Goal: Task Accomplishment & Management: Manage account settings

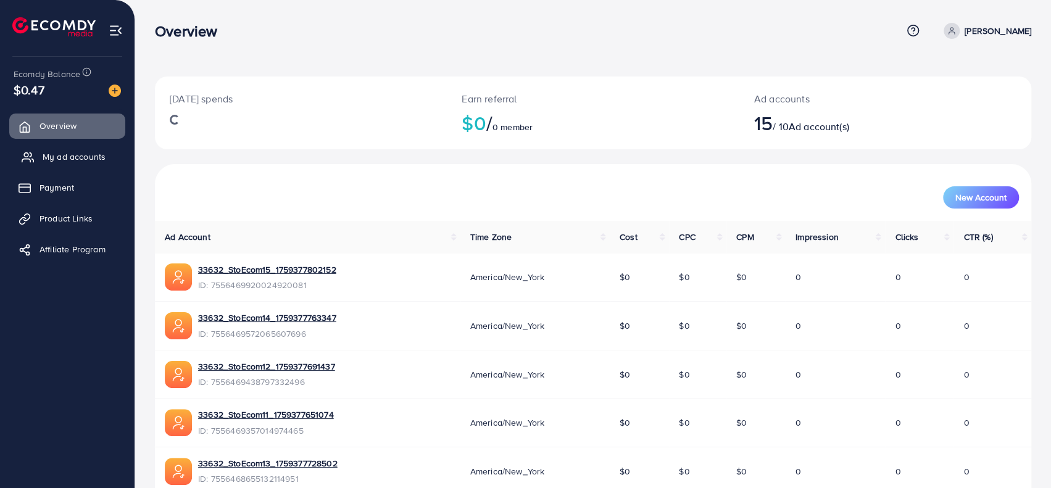
click at [90, 159] on span "My ad accounts" at bounding box center [74, 157] width 63 height 12
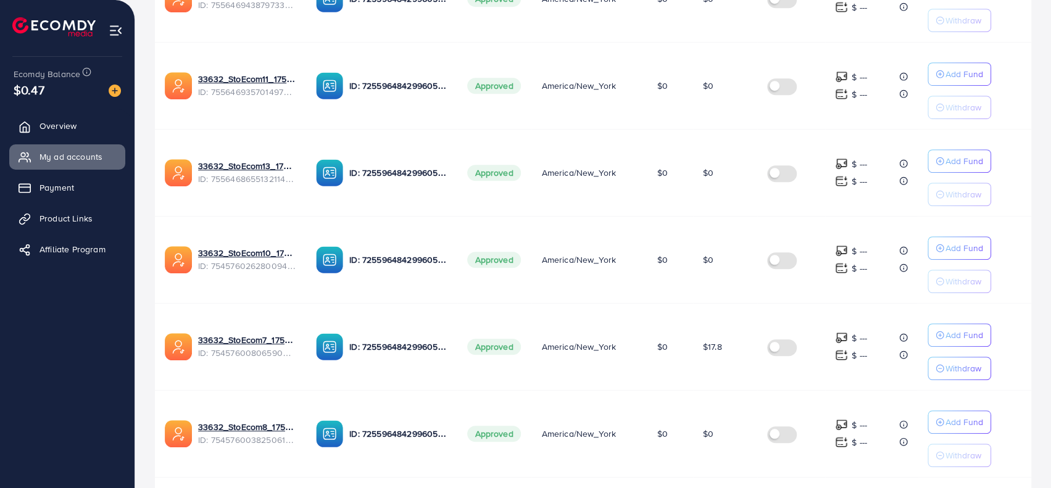
scroll to position [759, 0]
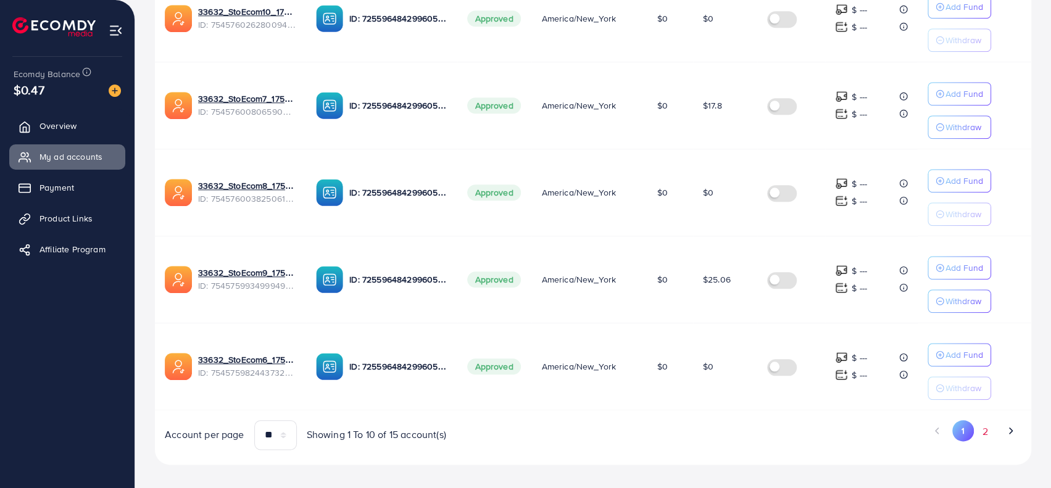
click at [977, 420] on button "2" at bounding box center [985, 431] width 22 height 23
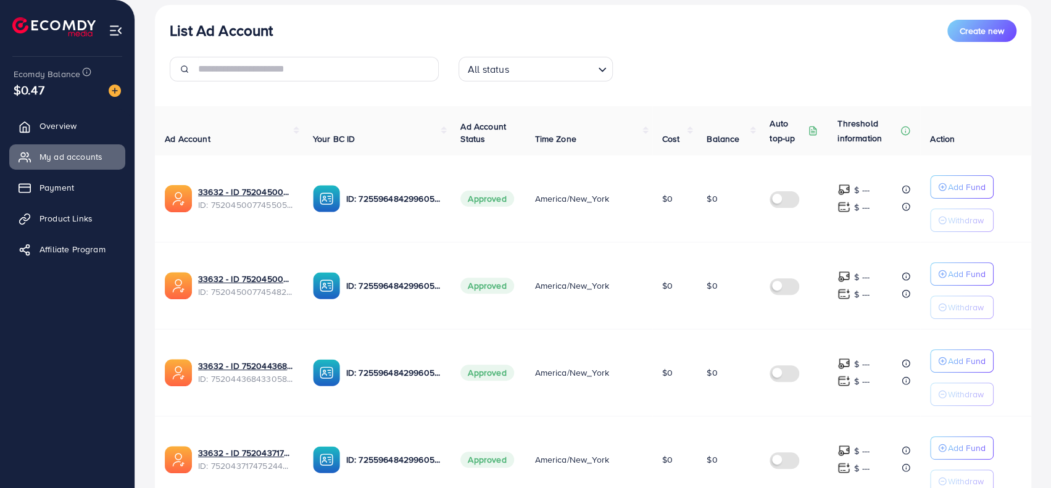
scroll to position [328, 0]
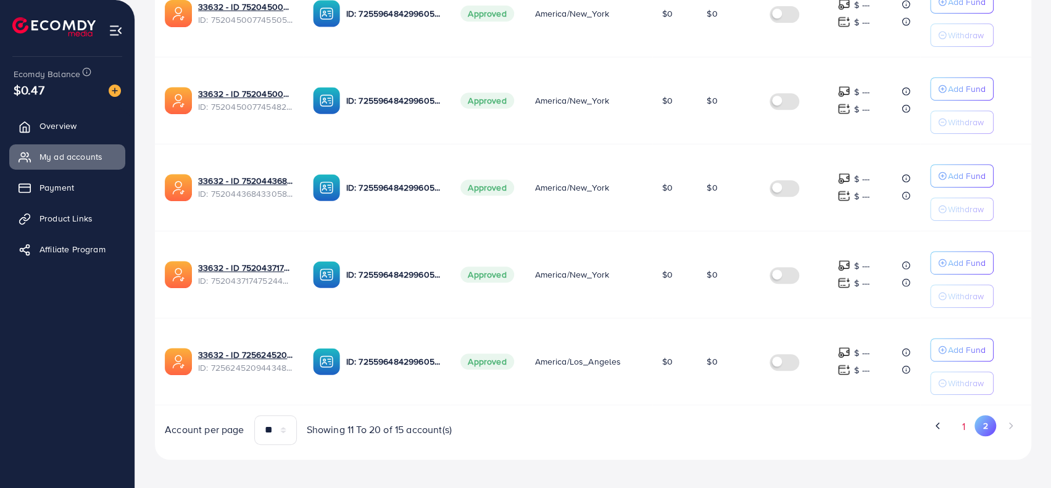
click at [962, 419] on button "1" at bounding box center [964, 426] width 22 height 23
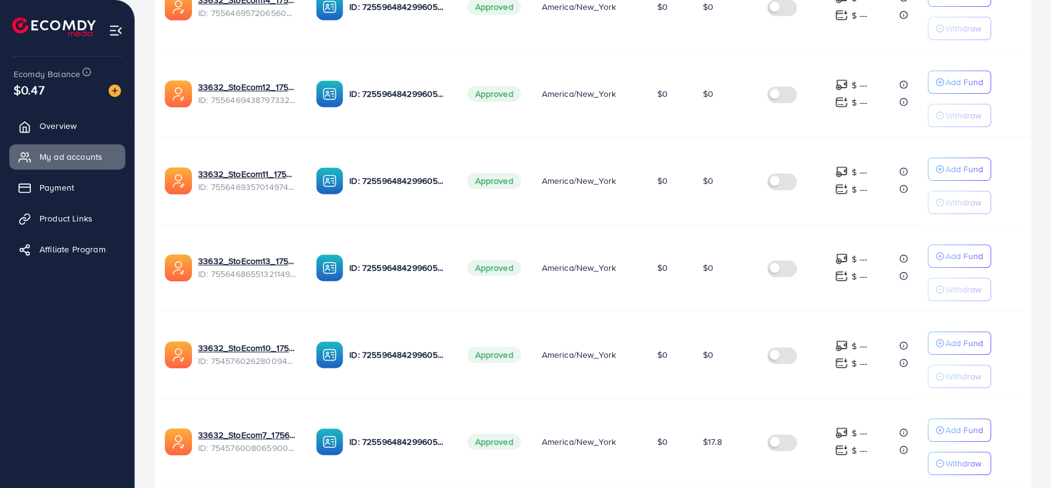
scroll to position [699, 0]
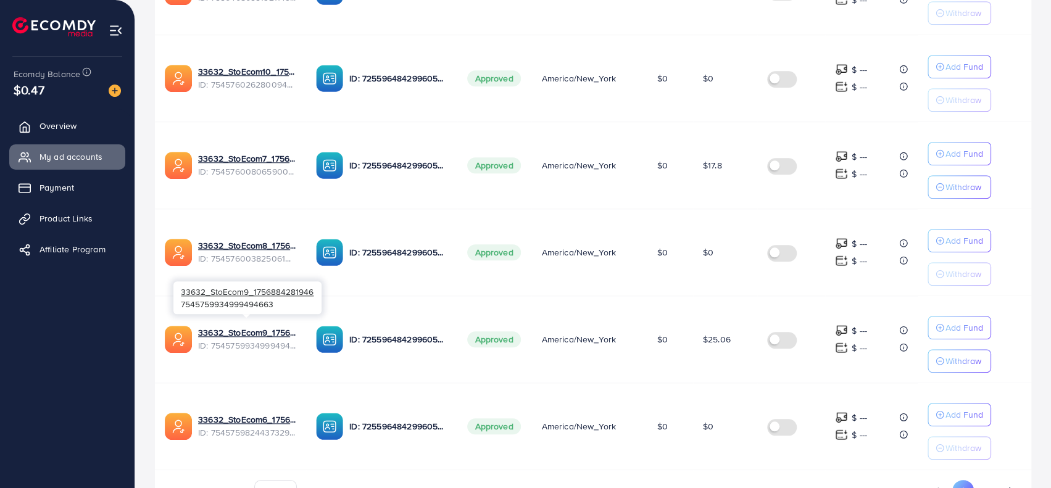
click at [264, 340] on span "ID: 7545759934999494663" at bounding box center [247, 346] width 98 height 12
copy span "7545759934999494663"
click at [427, 354] on td "ID: 7255964842996056065" at bounding box center [381, 339] width 151 height 87
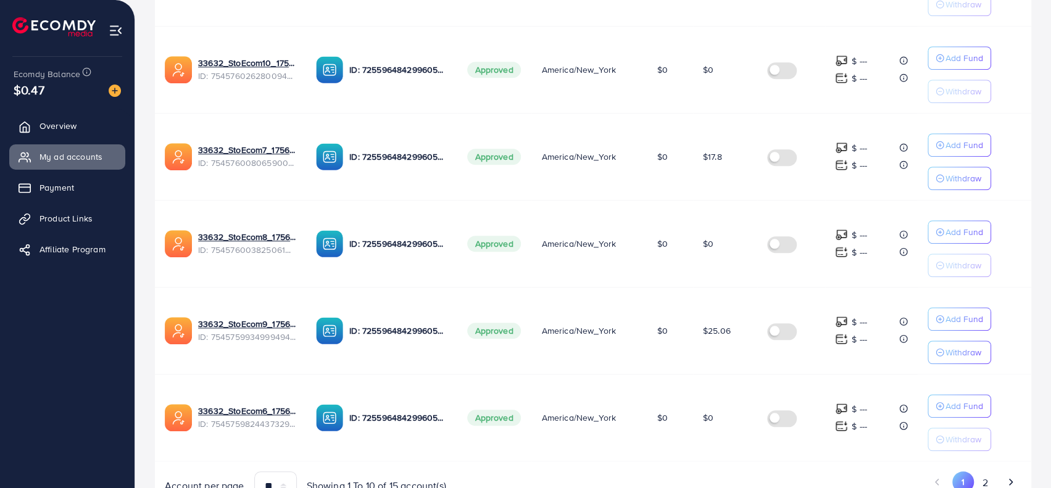
scroll to position [697, 0]
